Goal: Task Accomplishment & Management: Manage account settings

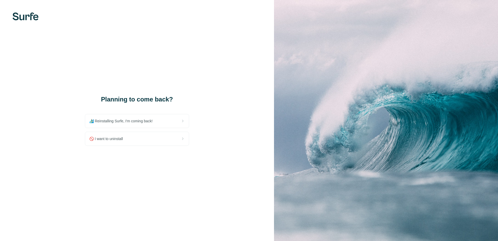
click at [217, 61] on div "Planning to come back? 🏄🏻‍♂️ Reinstalling Surfe, I'm coming back! 🚫 I want to u…" at bounding box center [137, 120] width 274 height 241
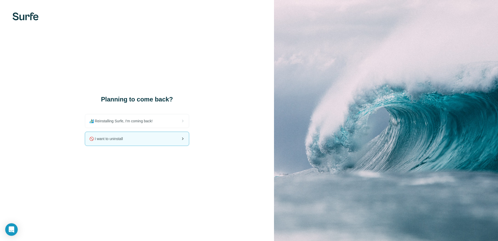
click at [112, 142] on div "🚫 I want to uninstall" at bounding box center [137, 139] width 104 height 14
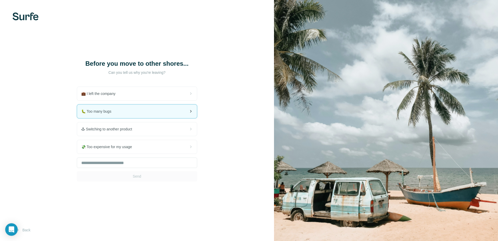
click at [134, 113] on div "🐛 Too many bugs" at bounding box center [137, 111] width 120 height 14
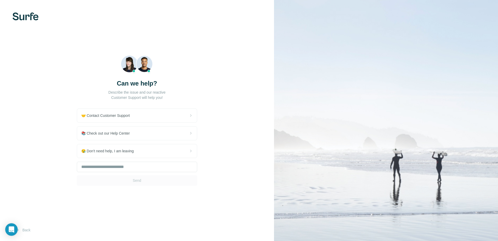
click at [136, 182] on div "Send" at bounding box center [137, 173] width 120 height 24
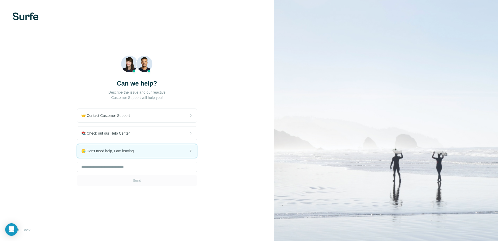
click at [147, 151] on div "😪 Don't need help, I am leaving" at bounding box center [137, 151] width 120 height 14
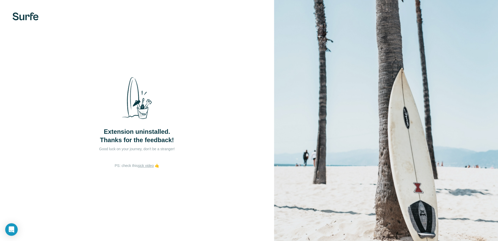
click at [157, 123] on div "Extension uninstalled. Thanks for the feedback!" at bounding box center [137, 108] width 104 height 71
